Goal: Complete application form: Complete application form

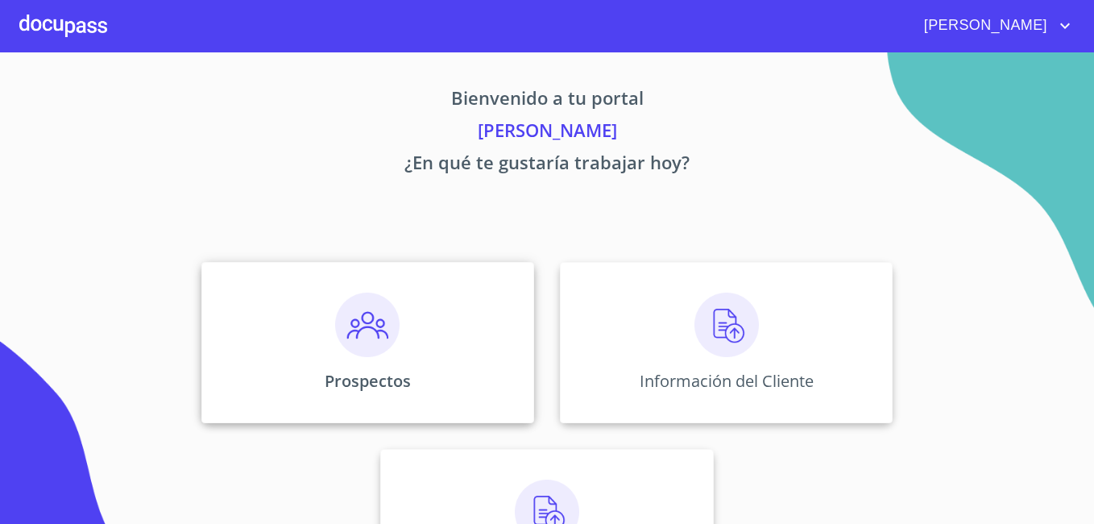
click at [479, 344] on div "Prospectos" at bounding box center [367, 342] width 333 height 161
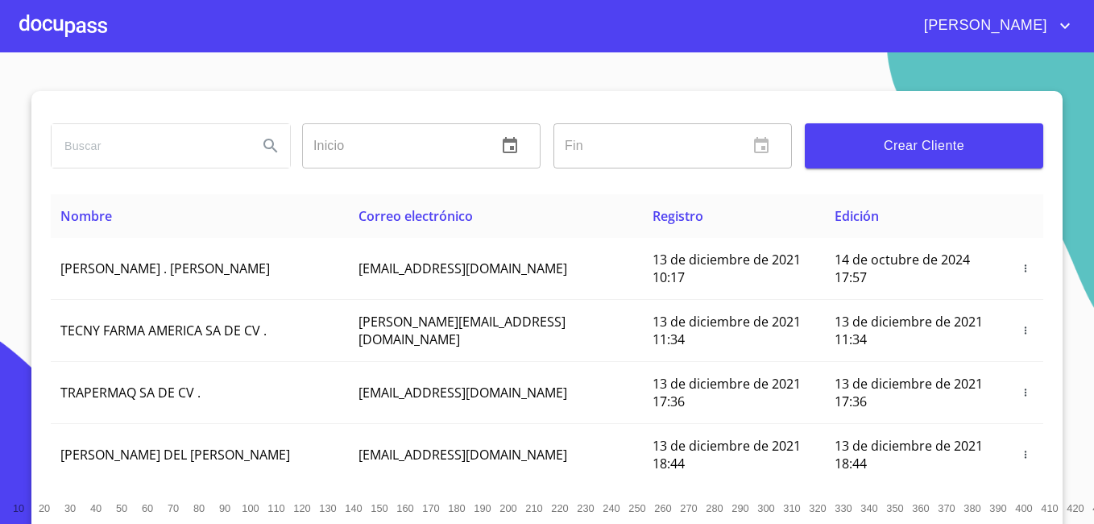
click at [203, 122] on div at bounding box center [169, 146] width 251 height 58
click at [195, 151] on input "search" at bounding box center [148, 145] width 193 height 43
type input "cesar"
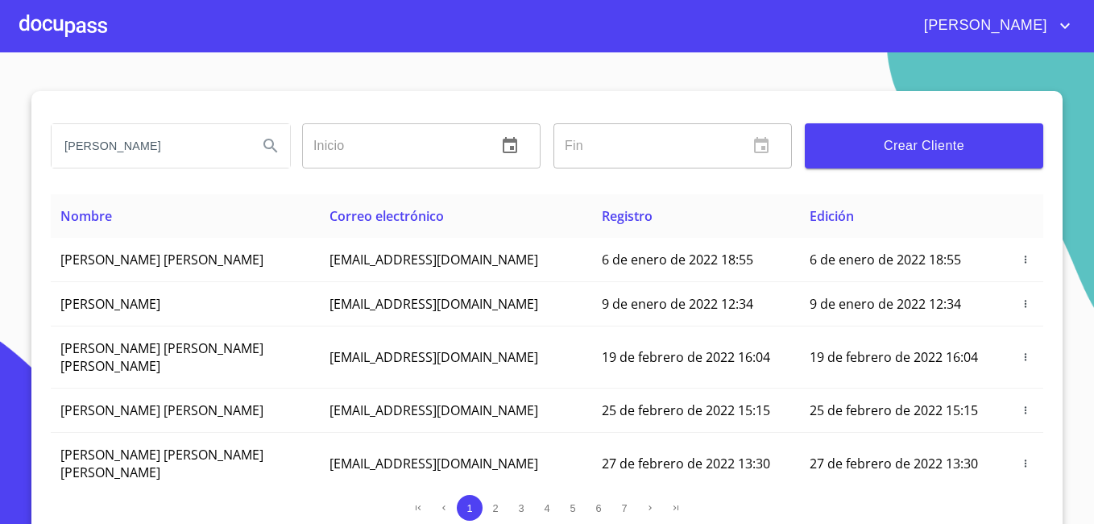
click at [180, 157] on input "cesar" at bounding box center [148, 145] width 193 height 43
type input "malajevich"
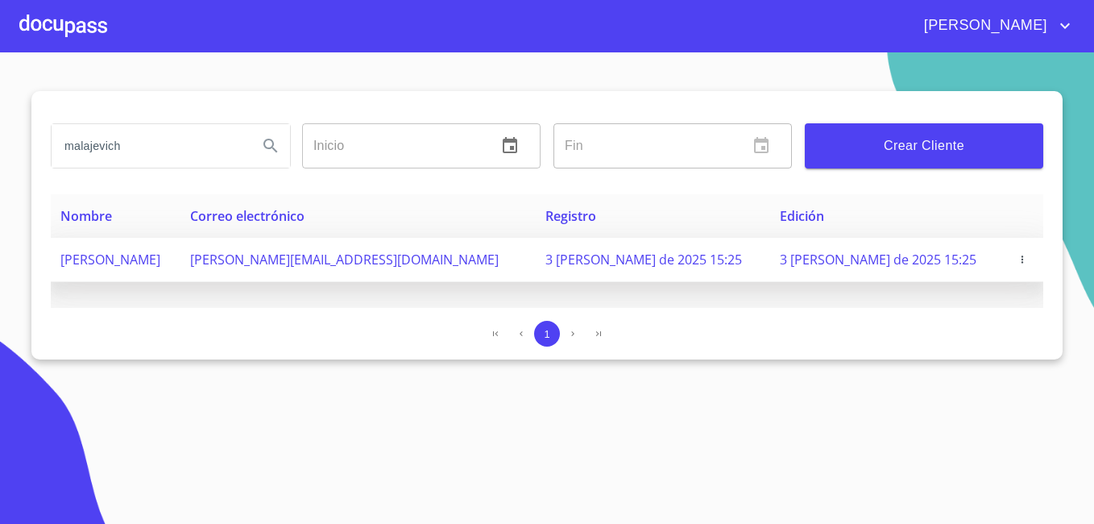
click at [160, 265] on span "[PERSON_NAME]" at bounding box center [110, 260] width 100 height 18
click at [915, 255] on span "3 de agosto de 2025 15:25" at bounding box center [878, 260] width 197 height 18
click at [1017, 259] on icon "button" at bounding box center [1022, 259] width 11 height 11
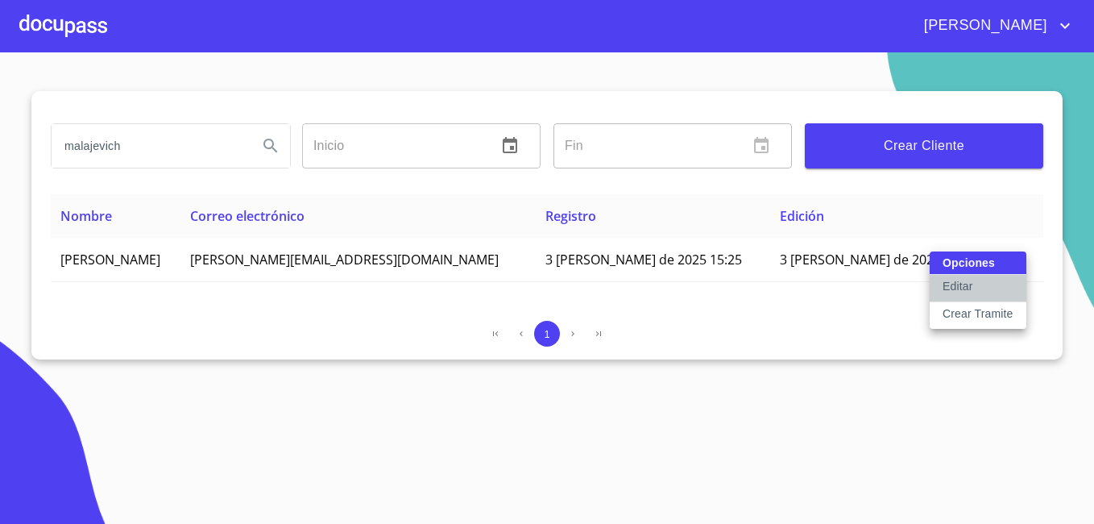
click at [1000, 277] on button "Editar" at bounding box center [978, 288] width 97 height 27
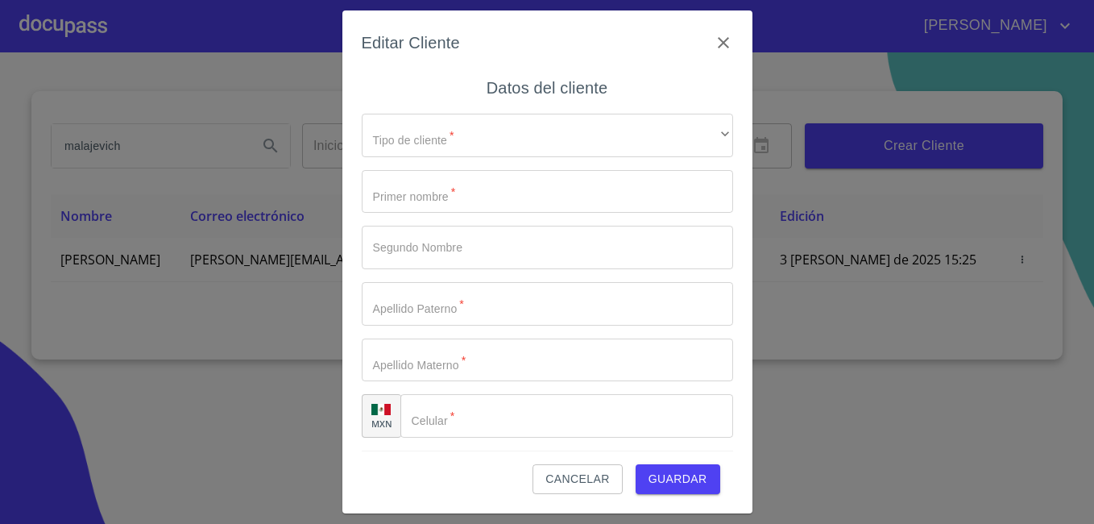
type input "CESAR"
type input "DAVID"
type input "URIBE"
type input "MALAJEVICH"
type input "(81)29465272"
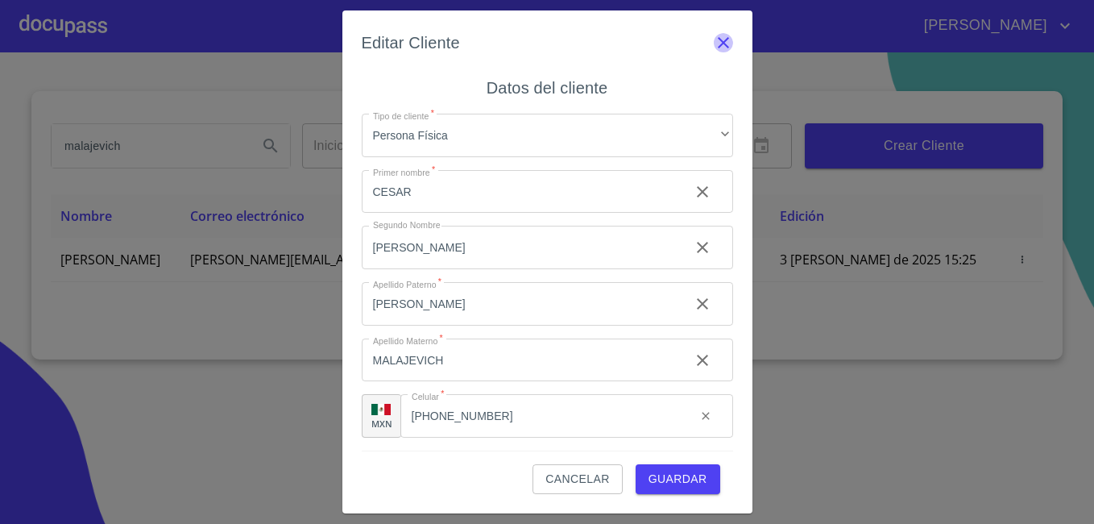
click at [726, 40] on icon "button" at bounding box center [723, 42] width 11 height 11
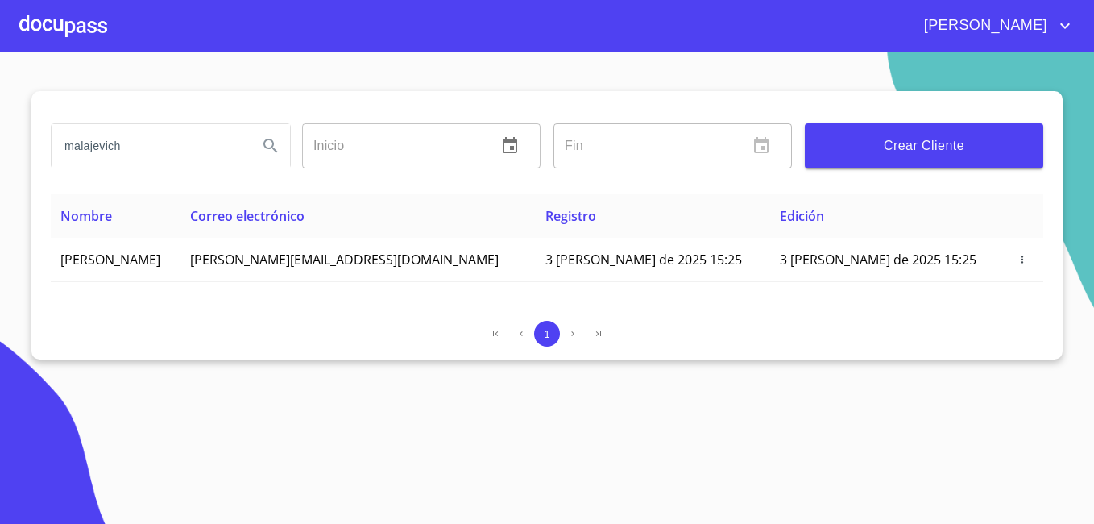
click at [48, 20] on div at bounding box center [63, 26] width 88 height 52
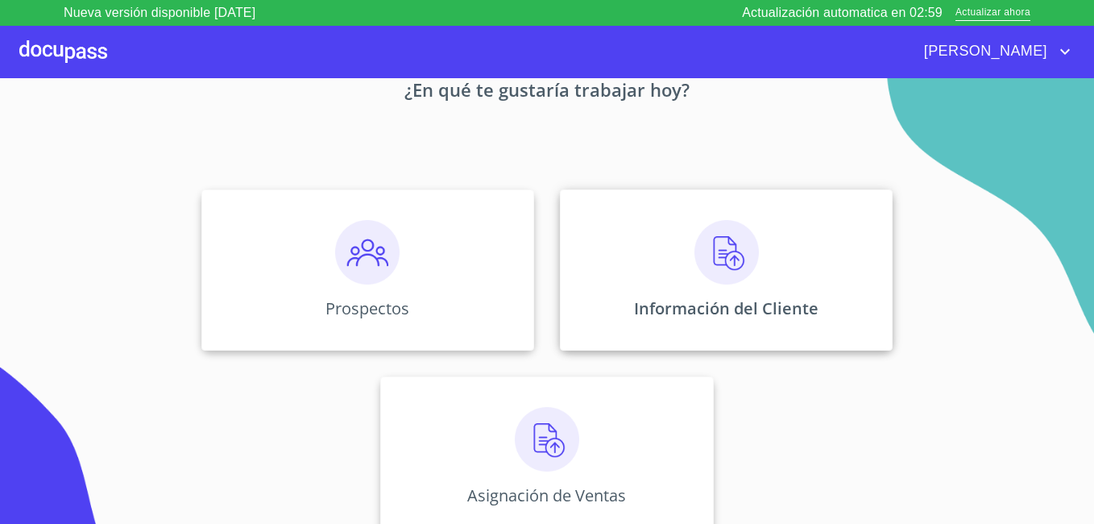
scroll to position [99, 0]
click at [814, 259] on div "Información del Cliente" at bounding box center [726, 268] width 333 height 161
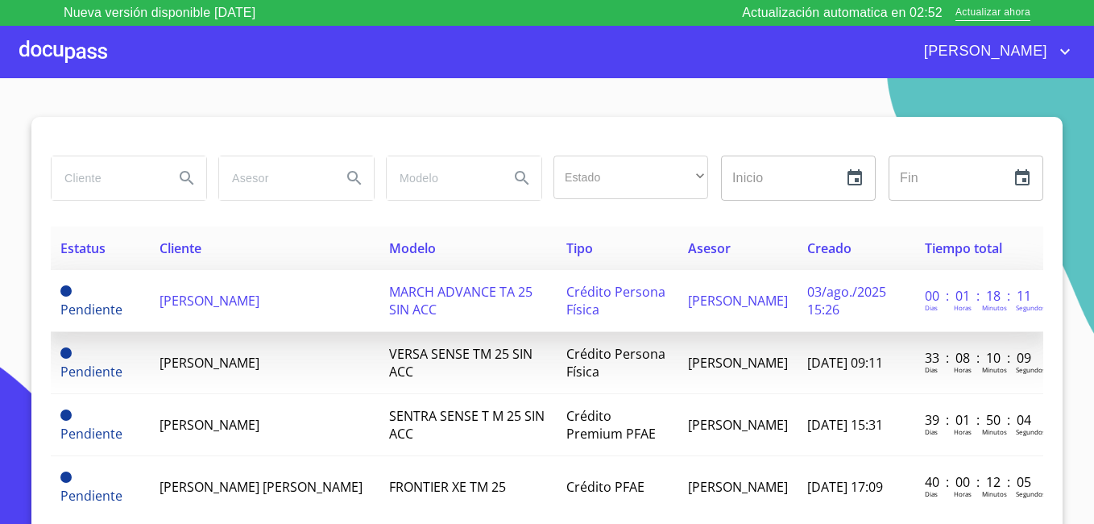
click at [925, 311] on p "Dias" at bounding box center [931, 307] width 13 height 9
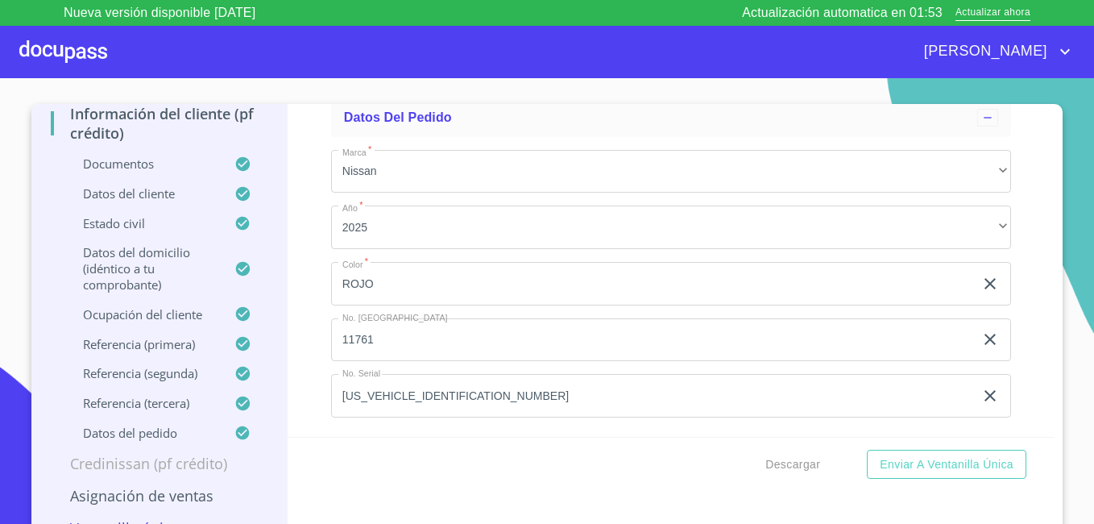
scroll to position [9350, 0]
click at [184, 458] on p "Credinissan (PF crédito)" at bounding box center [159, 463] width 217 height 19
click at [180, 497] on p "Asignación de Ventas" at bounding box center [159, 495] width 217 height 19
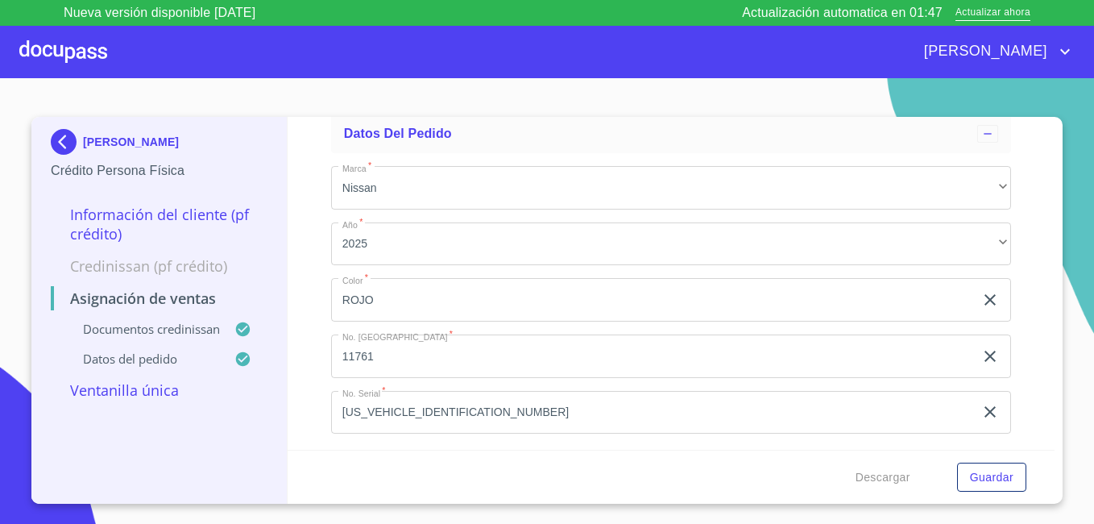
scroll to position [498, 0]
click at [135, 216] on p "Información del cliente (PF crédito)" at bounding box center [159, 224] width 217 height 39
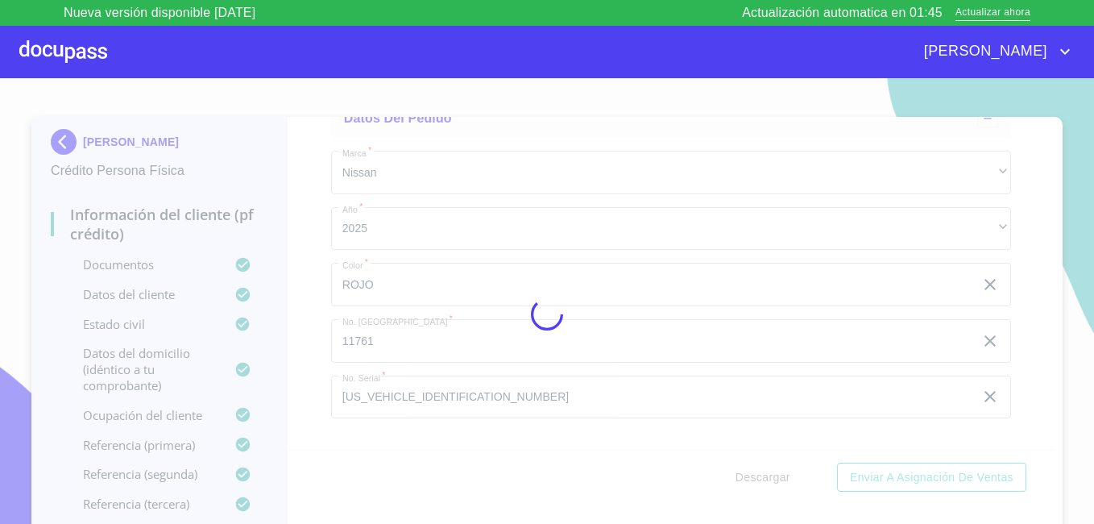
scroll to position [90, 0]
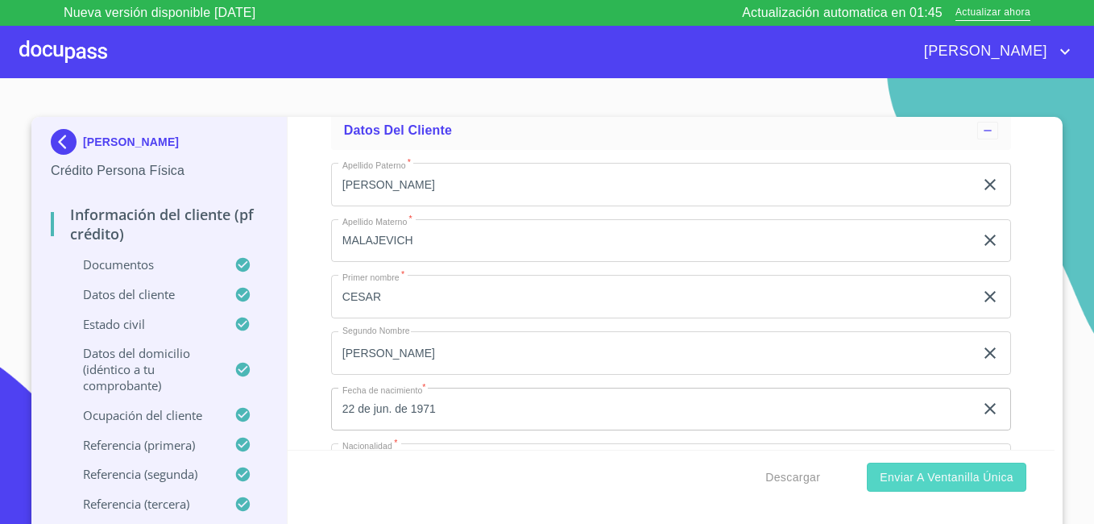
click at [947, 484] on span "Enviar a Ventanilla única" at bounding box center [947, 477] width 134 height 20
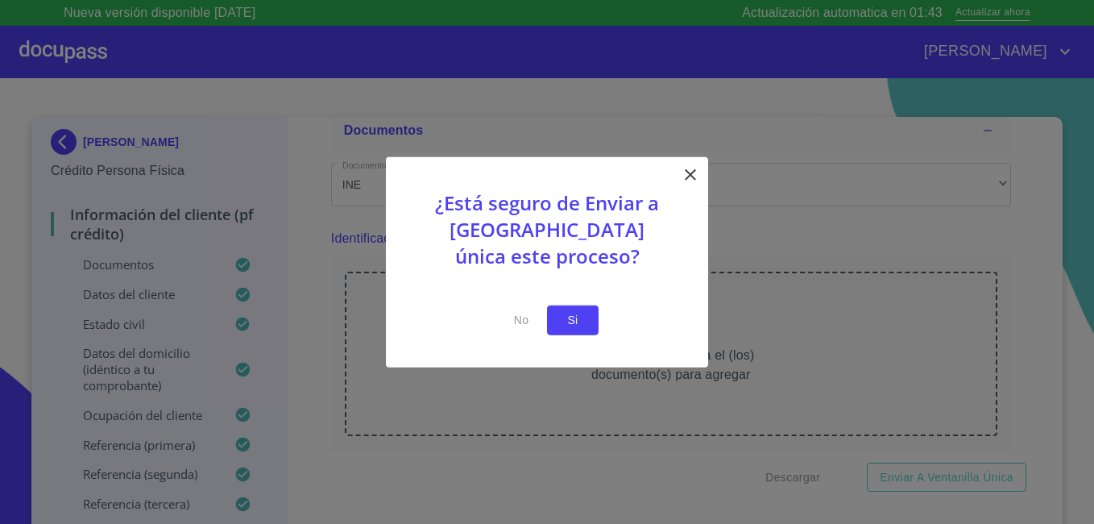
scroll to position [6238, 0]
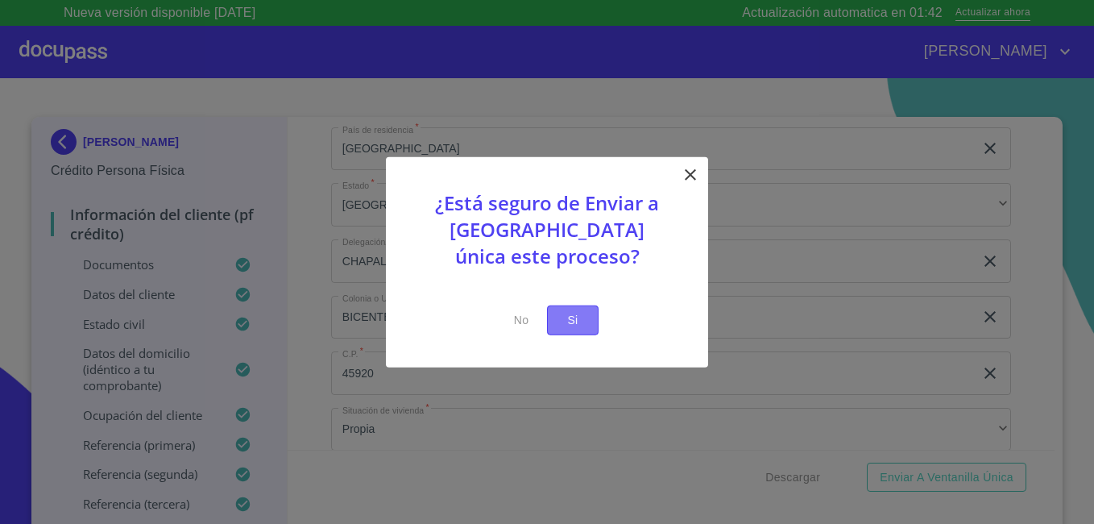
click at [574, 333] on button "Si" at bounding box center [573, 320] width 52 height 30
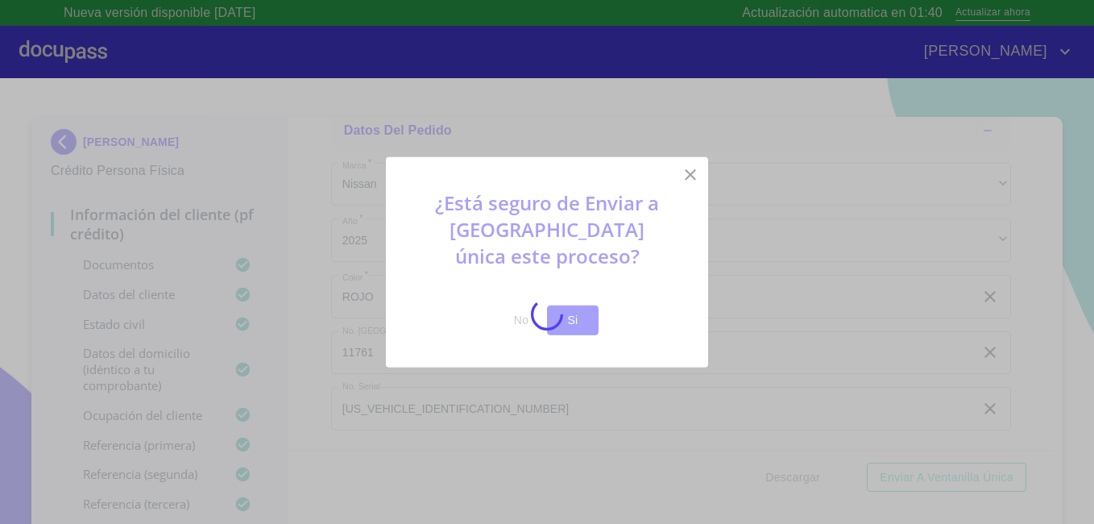
scroll to position [0, 0]
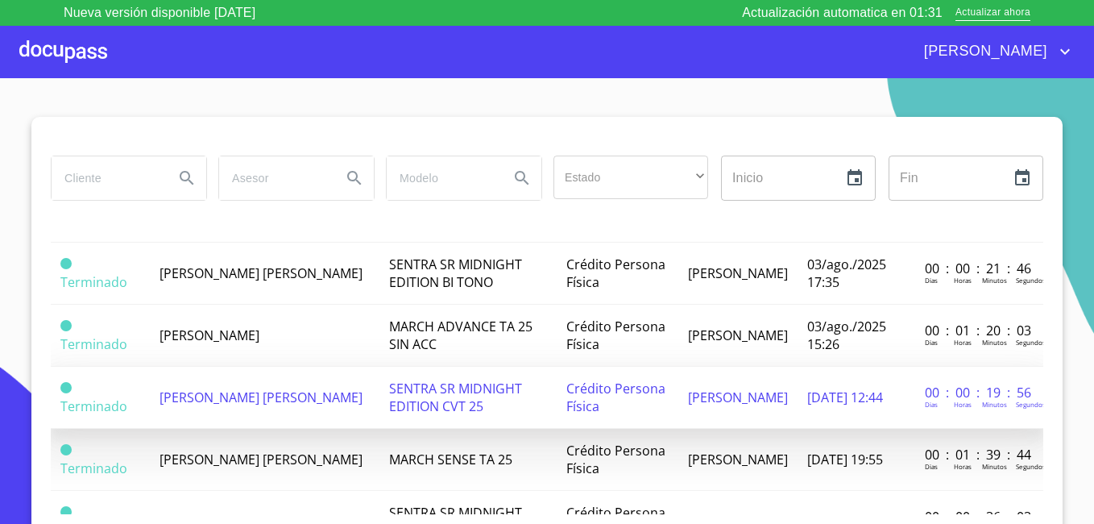
scroll to position [806, 0]
